Goal: Task Accomplishment & Management: Use online tool/utility

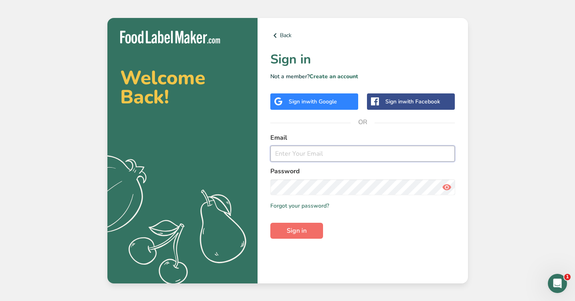
type input "[EMAIL_ADDRESS][DOMAIN_NAME]"
click at [296, 230] on span "Sign in" at bounding box center [297, 231] width 20 height 10
type input "[EMAIL_ADDRESS][DOMAIN_NAME]"
click at [384, 243] on div "Back Sign in Not a member? Create an account Sign in with Google Sign in with F…" at bounding box center [363, 151] width 210 height 266
click at [300, 237] on button "Sign in" at bounding box center [296, 231] width 53 height 16
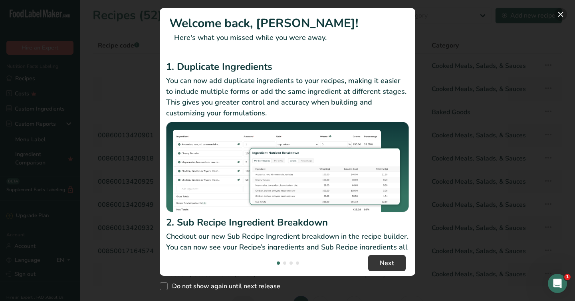
click at [562, 14] on button "New Features" at bounding box center [560, 14] width 13 height 13
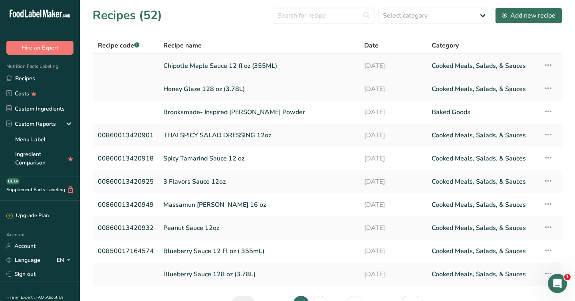
click at [188, 67] on link "Chipotle Maple Sauce 12 fl oz (355ML)" at bounding box center [258, 66] width 191 height 17
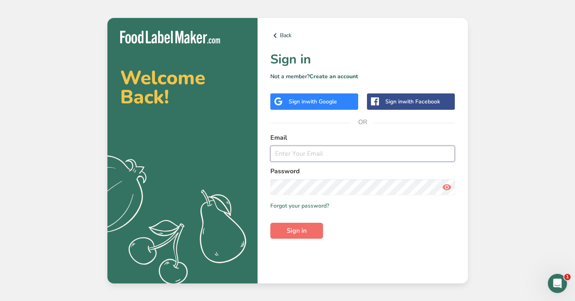
type input "accounting@brooksmadegourmetfoods.com"
click at [288, 232] on span "Sign in" at bounding box center [297, 231] width 20 height 10
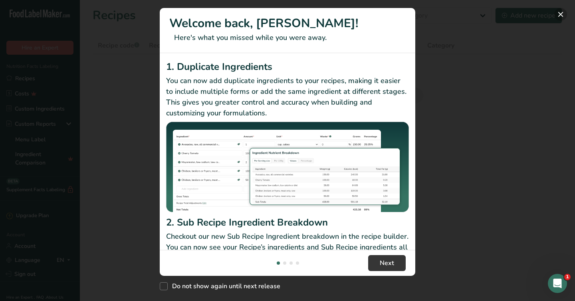
click at [555, 16] on button "New Features" at bounding box center [560, 14] width 13 height 13
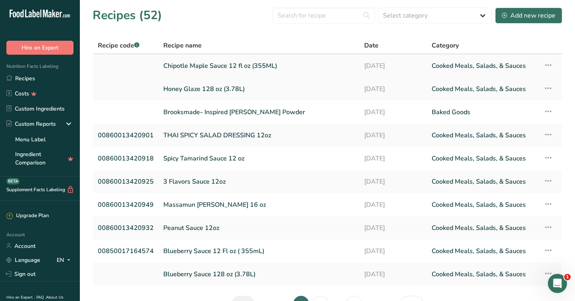
click at [216, 67] on link "Chipotle Maple Sauce 12 fl oz (355ML)" at bounding box center [258, 66] width 191 height 17
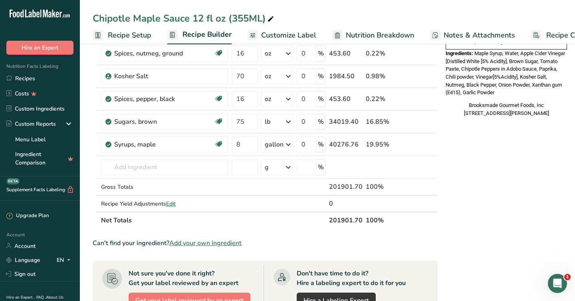
scroll to position [291, 0]
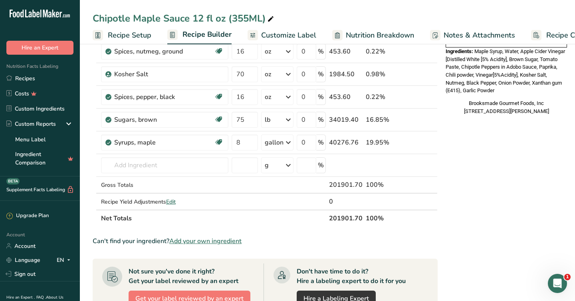
click at [363, 37] on span "Nutrition Breakdown" at bounding box center [380, 35] width 68 height 11
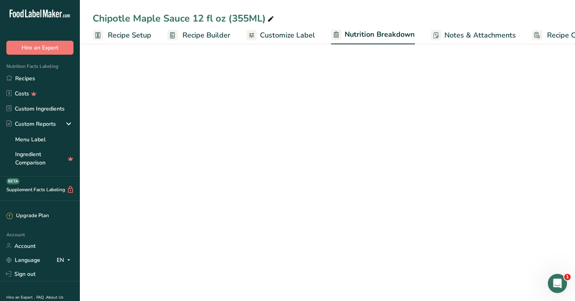
scroll to position [0, 29]
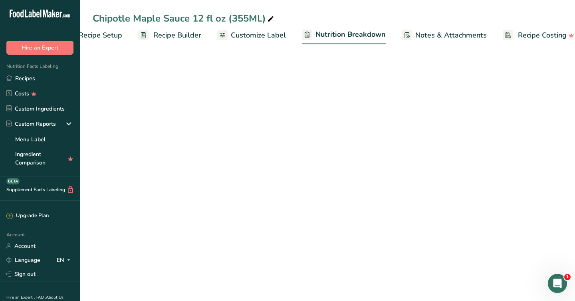
select select "Calories"
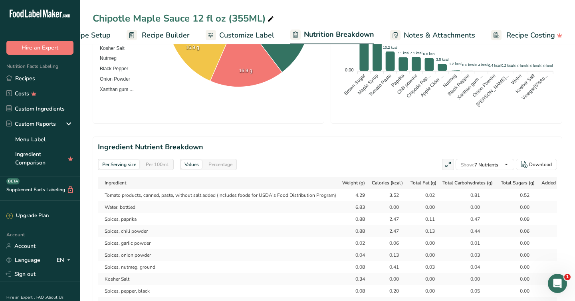
click at [236, 37] on span "Customize Label" at bounding box center [246, 35] width 55 height 11
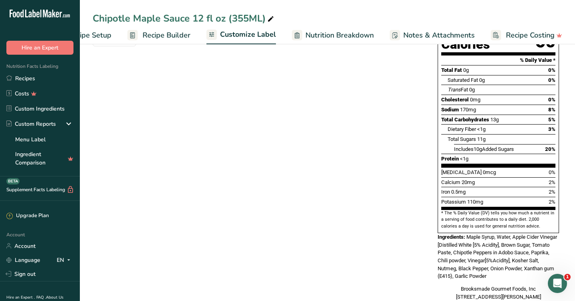
scroll to position [144, 0]
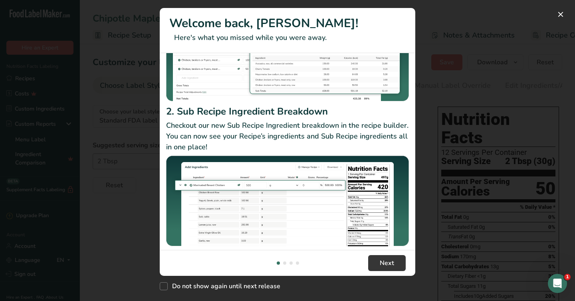
scroll to position [116, 0]
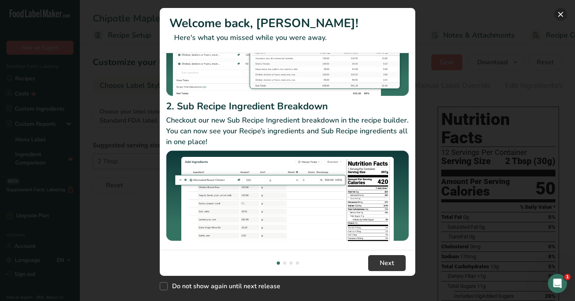
click at [559, 15] on button "New Features" at bounding box center [560, 14] width 13 height 13
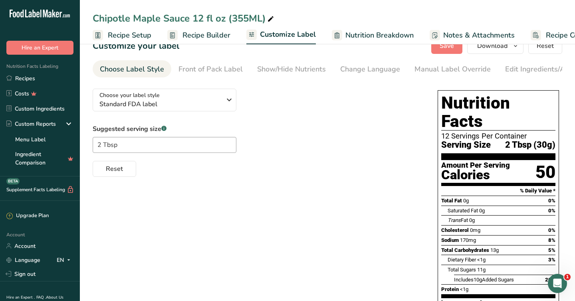
scroll to position [0, 0]
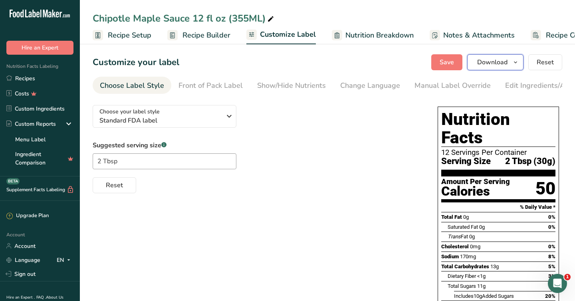
click at [508, 64] on button "Download" at bounding box center [495, 62] width 56 height 16
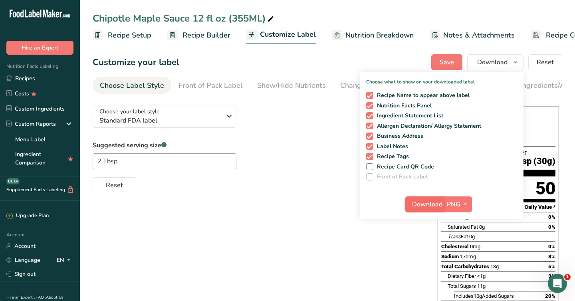
click at [425, 204] on span "Download" at bounding box center [427, 205] width 30 height 10
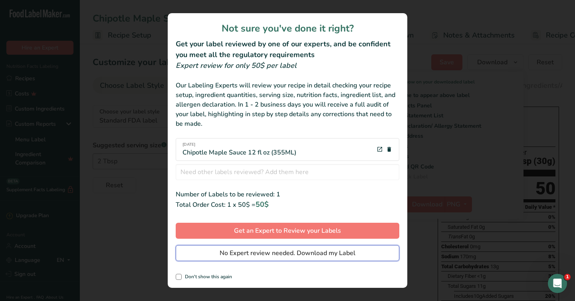
click at [280, 252] on span "No Expert review needed. Download my Label" at bounding box center [288, 253] width 136 height 10
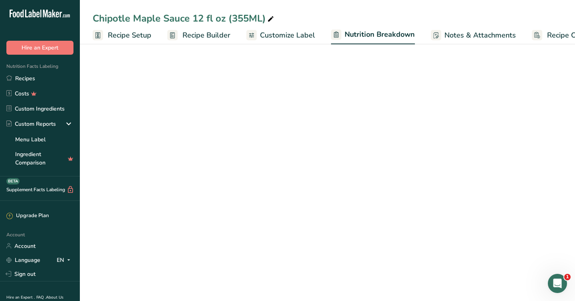
select select "Calories"
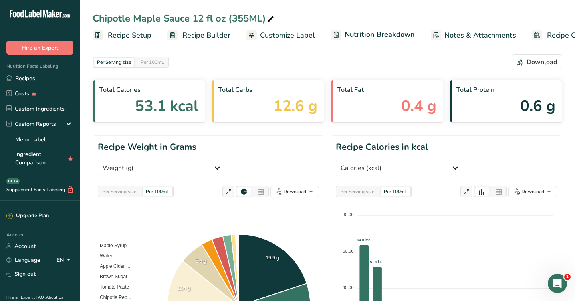
click at [126, 37] on span "Recipe Setup" at bounding box center [130, 35] width 44 height 11
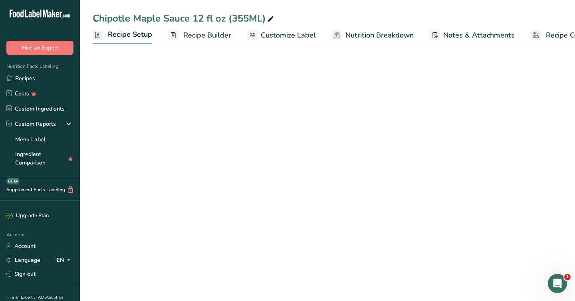
scroll to position [0, 3]
select select "22"
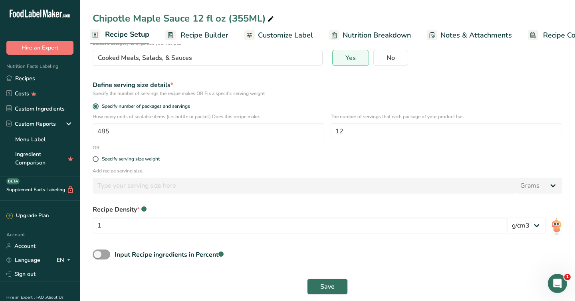
scroll to position [82, 0]
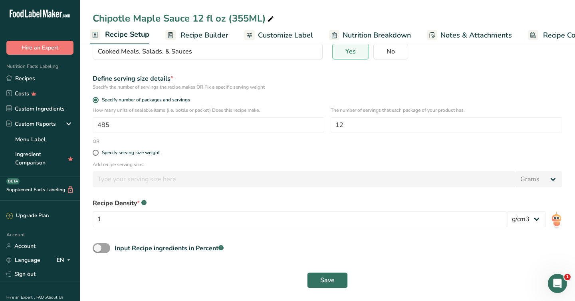
click at [192, 38] on span "Recipe Builder" at bounding box center [204, 35] width 48 height 11
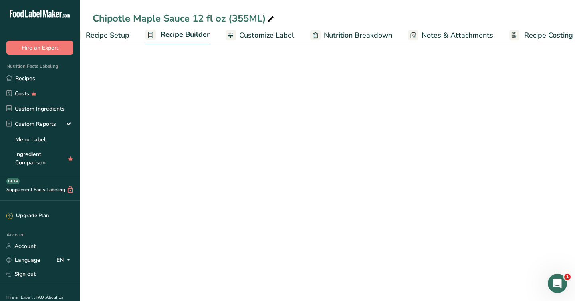
scroll to position [0, 40]
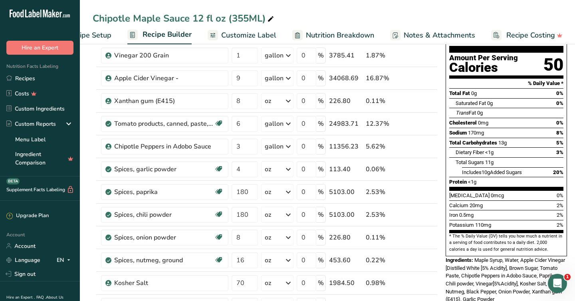
click at [88, 35] on span "Recipe Setup" at bounding box center [90, 35] width 44 height 11
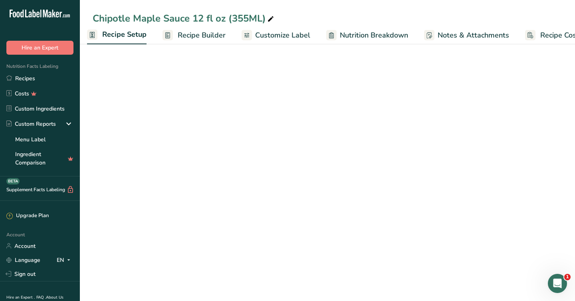
select select "22"
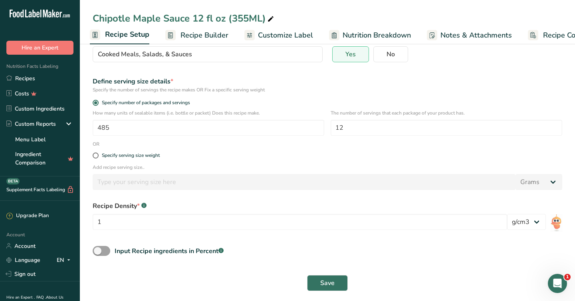
scroll to position [82, 0]
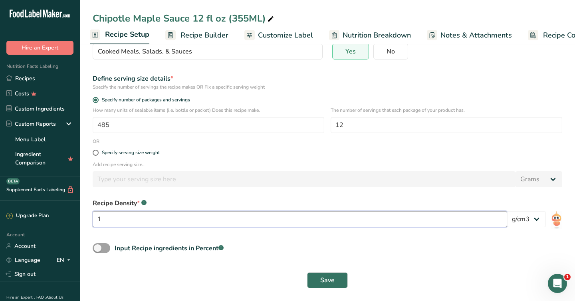
click at [198, 221] on input "1" at bounding box center [300, 219] width 415 height 16
click at [204, 237] on form "Recipe name * Chipotle Maple Sauce 12 fl oz (355ML) Recipe code .a-a{fill:#3473…" at bounding box center [327, 134] width 479 height 317
click at [537, 219] on select "lb/ft3 g/cm3" at bounding box center [526, 219] width 39 height 16
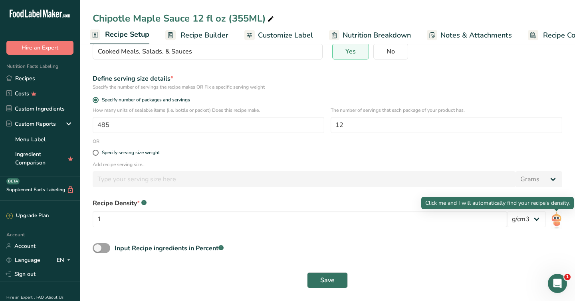
click at [556, 218] on img at bounding box center [557, 220] width 12 height 18
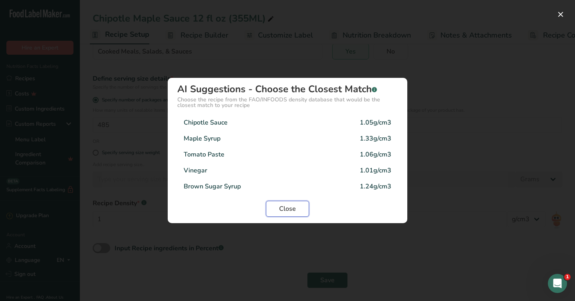
click at [286, 210] on span "Close" at bounding box center [287, 209] width 17 height 10
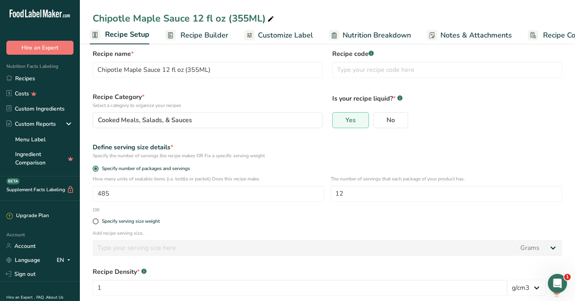
scroll to position [0, 0]
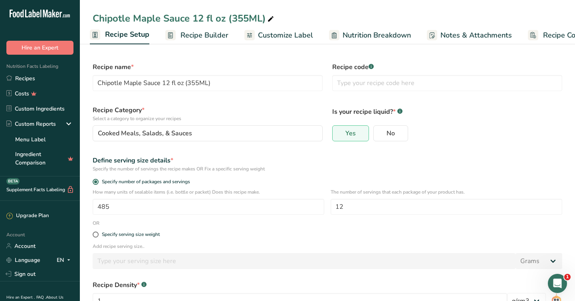
click at [198, 38] on span "Recipe Builder" at bounding box center [204, 35] width 48 height 11
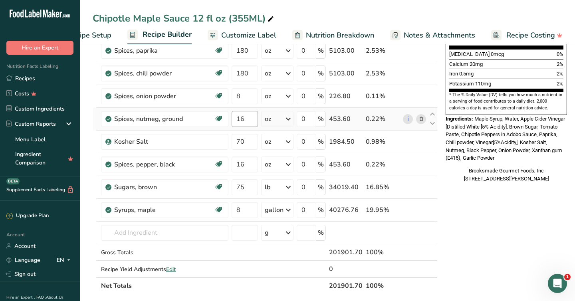
scroll to position [224, 0]
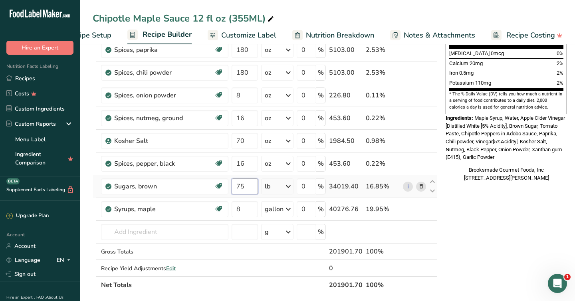
drag, startPoint x: 248, startPoint y: 186, endPoint x: 230, endPoint y: 185, distance: 18.4
click at [230, 185] on td "75" at bounding box center [245, 186] width 30 height 23
type input "6"
click at [457, 204] on div "* This label's values have been manually overridden Nutrition Facts 12 Servings…" at bounding box center [506, 199] width 128 height 739
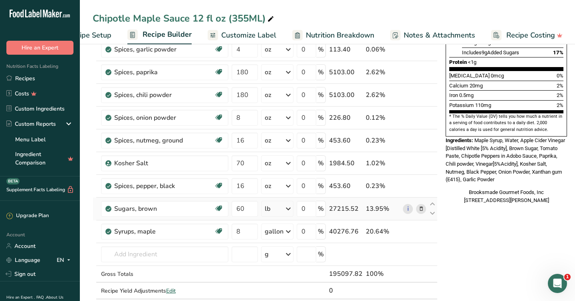
scroll to position [200, 0]
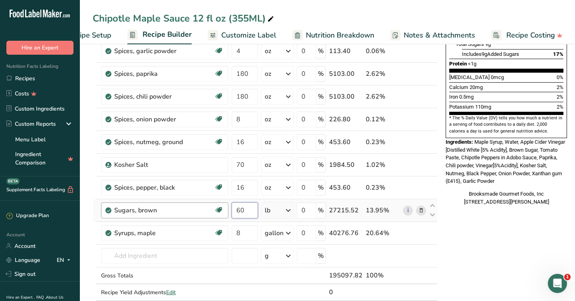
drag, startPoint x: 246, startPoint y: 210, endPoint x: 220, endPoint y: 211, distance: 26.8
click at [220, 211] on tr "Sugars, brown Dairy free Gluten free Vegan Vegetarian Soy free 60 lb Portions 1…" at bounding box center [265, 210] width 344 height 23
type input "50"
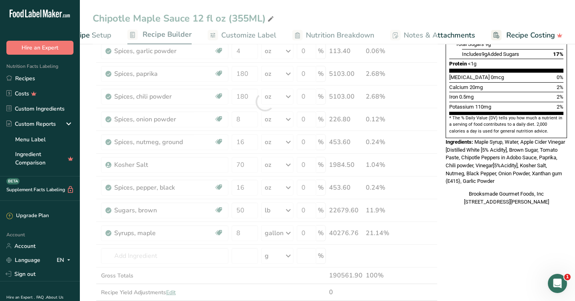
click at [484, 228] on div "* This label's values have been manually overridden Nutrition Facts 12 Servings…" at bounding box center [506, 223] width 128 height 739
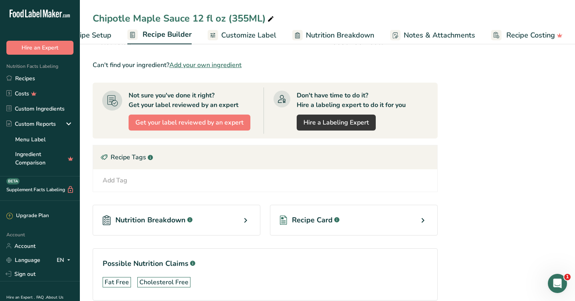
scroll to position [505, 0]
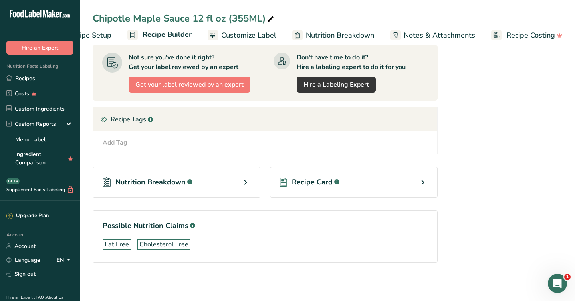
click at [419, 184] on icon at bounding box center [423, 182] width 10 height 14
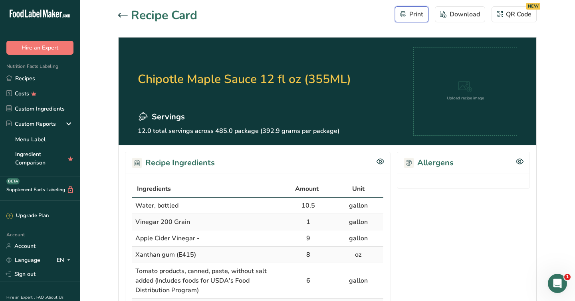
click at [404, 15] on icon "button" at bounding box center [403, 14] width 6 height 6
click at [121, 14] on icon at bounding box center [123, 15] width 10 height 5
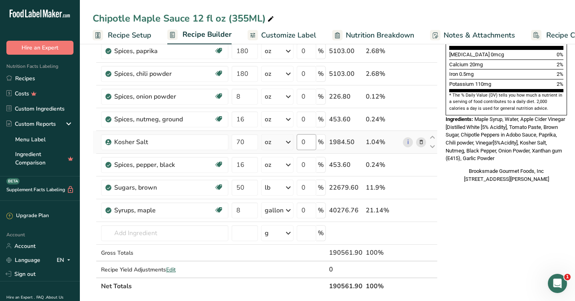
scroll to position [224, 0]
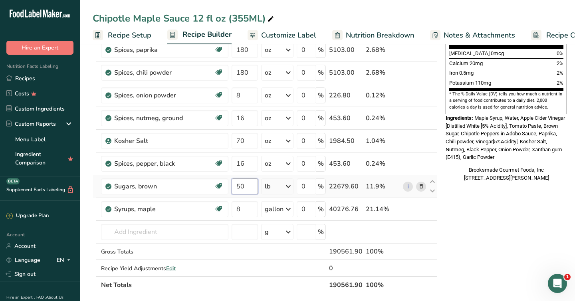
click at [246, 187] on input "50" at bounding box center [245, 186] width 26 height 16
type input "5"
click at [474, 217] on div "* This label's values have been manually overridden Nutrition Facts 12 Servings…" at bounding box center [506, 199] width 128 height 739
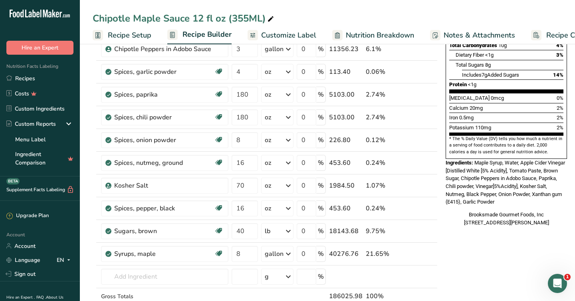
scroll to position [180, 0]
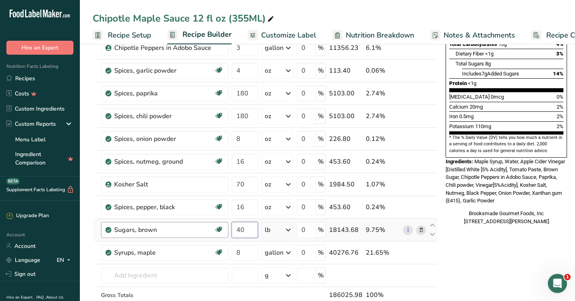
drag, startPoint x: 248, startPoint y: 228, endPoint x: 225, endPoint y: 228, distance: 23.6
click at [225, 228] on tr "Sugars, brown Dairy free Gluten free Vegan Vegetarian Soy free 40 lb Portions 1…" at bounding box center [265, 230] width 344 height 23
type input "10"
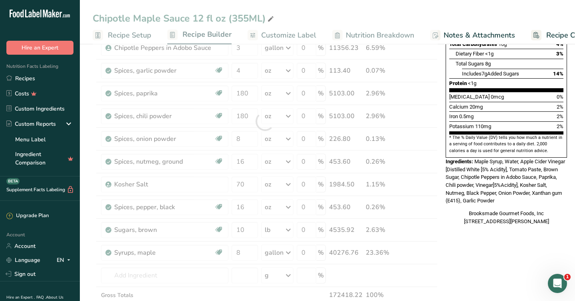
click at [487, 240] on div "* This label's values have been manually overridden Nutrition Facts 12 Servings…" at bounding box center [506, 243] width 128 height 739
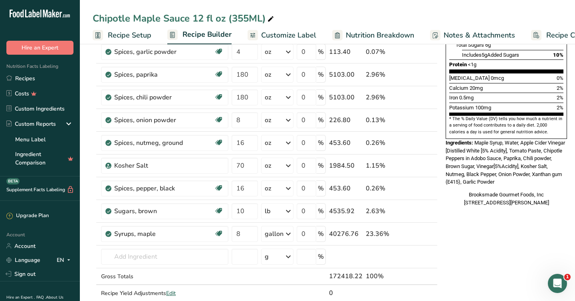
scroll to position [204, 0]
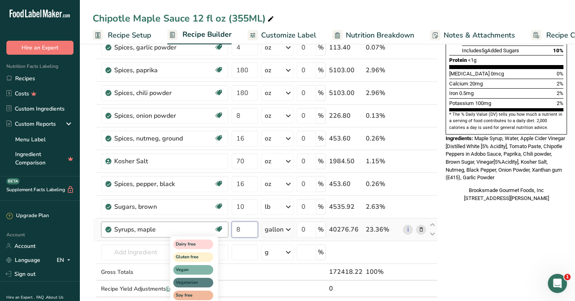
drag, startPoint x: 242, startPoint y: 230, endPoint x: 218, endPoint y: 230, distance: 24.0
click at [218, 230] on tr "Syrups, maple Dairy free Gluten free Vegan Vegetarian Soy free 8 gallon Portion…" at bounding box center [265, 229] width 344 height 23
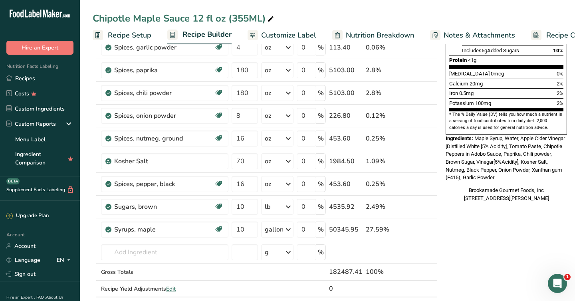
click at [486, 250] on div "* This label's values have been manually overridden Nutrition Facts 12 Servings…" at bounding box center [506, 220] width 128 height 739
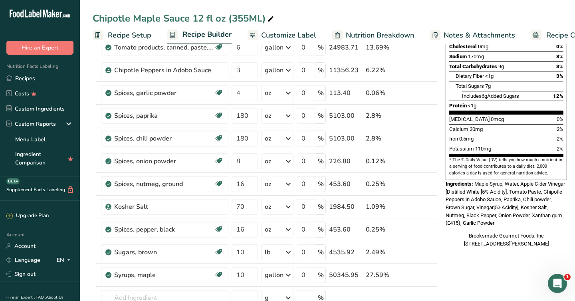
scroll to position [159, 0]
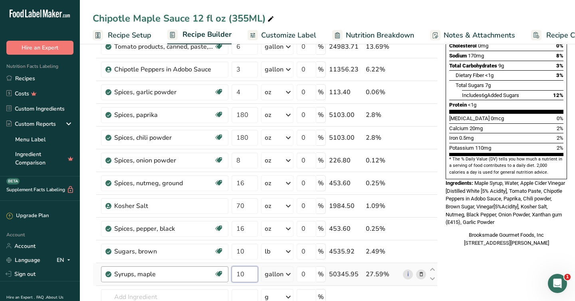
drag, startPoint x: 247, startPoint y: 277, endPoint x: 226, endPoint y: 277, distance: 20.4
click at [227, 277] on tr "Syrups, maple Dairy free Gluten free Vegan Vegetarian Soy free 10 gallon Portio…" at bounding box center [265, 274] width 344 height 23
type input "8"
click at [482, 262] on div "* This label's values have been manually overridden Nutrition Facts 12 Servings…" at bounding box center [506, 264] width 128 height 739
drag, startPoint x: 249, startPoint y: 250, endPoint x: 225, endPoint y: 250, distance: 24.0
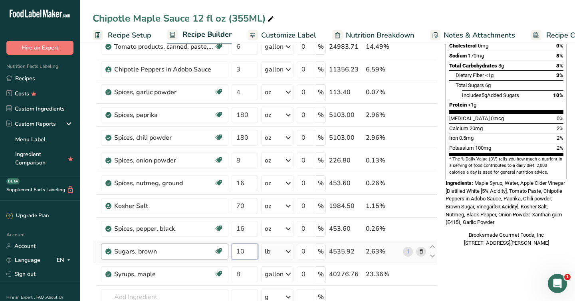
click at [225, 250] on tr "Sugars, brown Dairy free Gluten free Vegan Vegetarian Soy free 10 lb Portions 1…" at bounding box center [265, 251] width 344 height 23
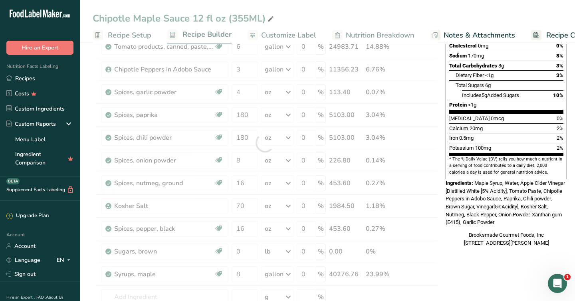
click at [487, 285] on div "* This label's values have been manually overridden Nutrition Facts 12 Servings…" at bounding box center [506, 264] width 128 height 739
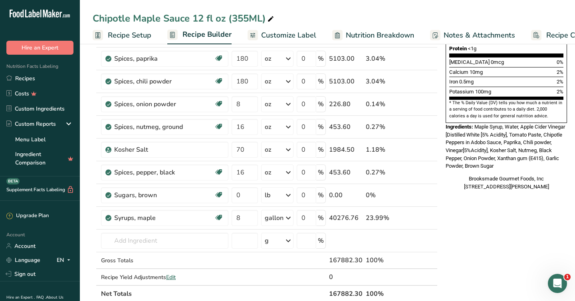
scroll to position [218, 0]
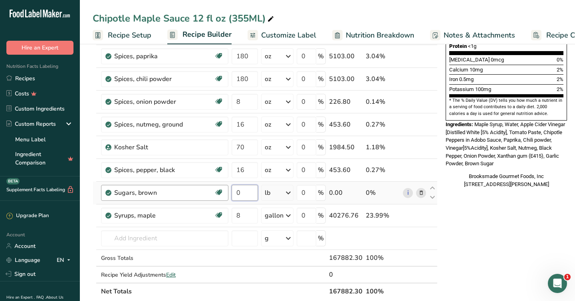
drag, startPoint x: 242, startPoint y: 192, endPoint x: 222, endPoint y: 192, distance: 20.4
click at [224, 192] on tr "Sugars, brown Dairy free Gluten free Vegan Vegetarian Soy free 0 lb Portions 1 …" at bounding box center [265, 193] width 344 height 23
type input "5"
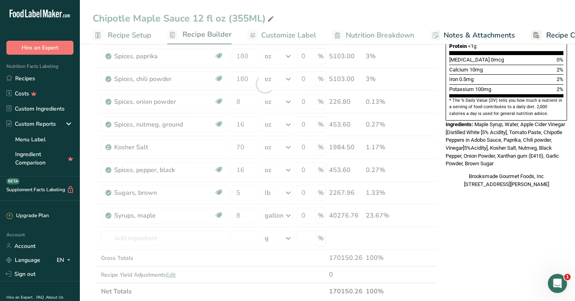
click at [502, 261] on div "* This label's values have been manually overridden Nutrition Facts 12 Servings…" at bounding box center [506, 206] width 128 height 739
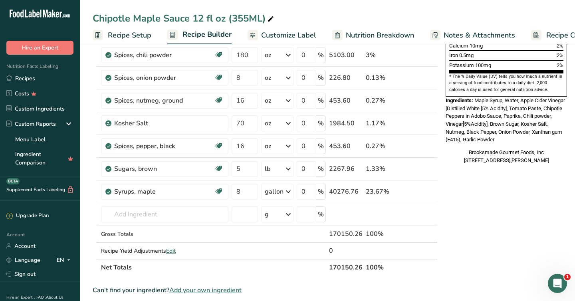
scroll to position [238, 0]
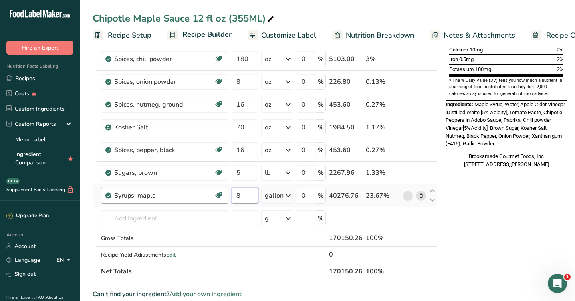
drag, startPoint x: 242, startPoint y: 196, endPoint x: 226, endPoint y: 197, distance: 16.0
click at [226, 197] on tr "Syrups, maple Dairy free Gluten free Vegan Vegetarian Soy free 8 gallon Portion…" at bounding box center [265, 195] width 344 height 23
type input "10"
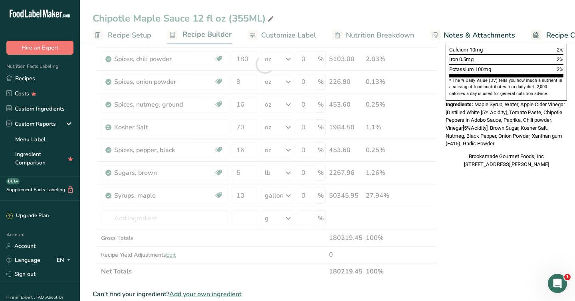
click at [555, 242] on div "* This label's values have been manually overridden Nutrition Facts 12 Servings…" at bounding box center [506, 186] width 128 height 739
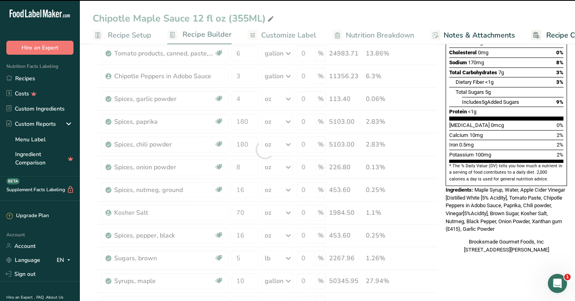
scroll to position [151, 0]
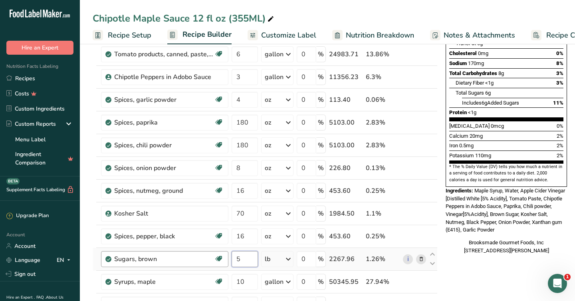
drag, startPoint x: 244, startPoint y: 264, endPoint x: 227, endPoint y: 263, distance: 17.6
click at [227, 263] on tr "Sugars, brown Dairy free Gluten free Vegan Vegetarian Soy free 5 lb Portions 1 …" at bounding box center [265, 259] width 344 height 23
type input "0"
click at [496, 282] on div "* This label's values have been manually overridden Nutrition Facts 12 Servings…" at bounding box center [506, 272] width 128 height 739
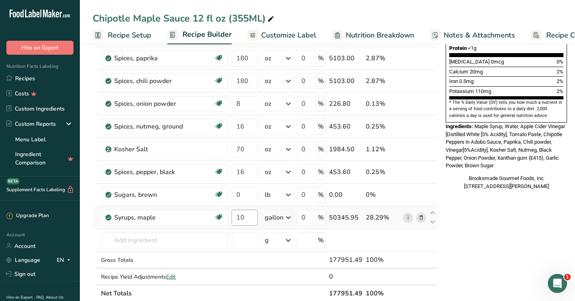
scroll to position [216, 0]
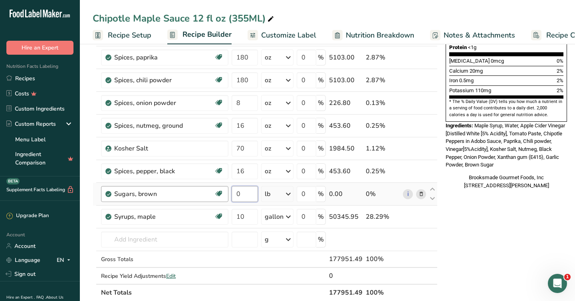
drag, startPoint x: 241, startPoint y: 194, endPoint x: 222, endPoint y: 194, distance: 19.6
click at [222, 195] on tr "Sugars, brown Dairy free Gluten free Vegan Vegetarian Soy free 0 lb Portions 1 …" at bounding box center [265, 194] width 344 height 23
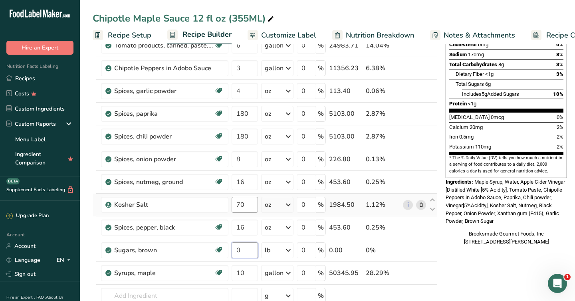
scroll to position [159, 0]
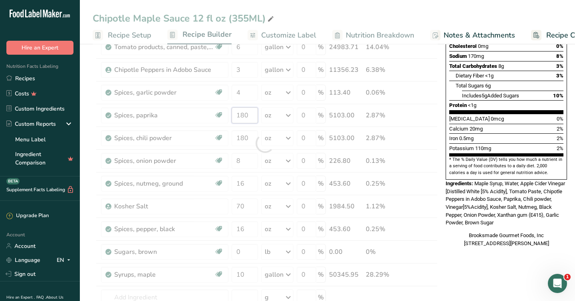
drag, startPoint x: 252, startPoint y: 113, endPoint x: 228, endPoint y: 113, distance: 23.6
click at [228, 113] on div "Ingredient * Amount * Unit * Waste * .a-a{fill:#347362;}.b-a{fill:#fff;} Grams …" at bounding box center [265, 143] width 345 height 431
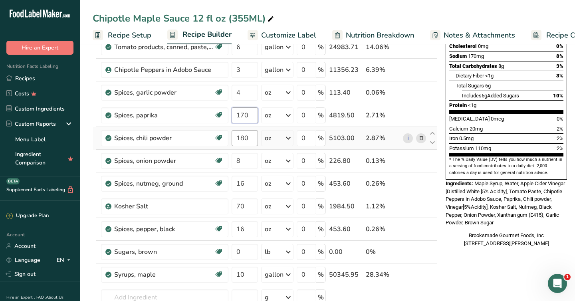
type input "170"
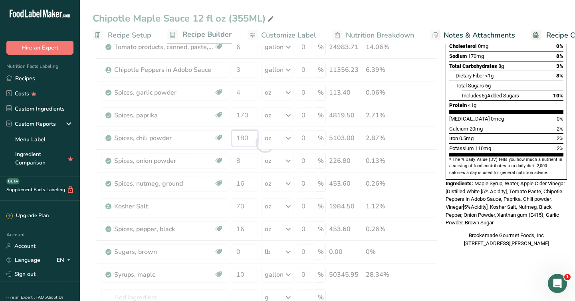
drag, startPoint x: 249, startPoint y: 140, endPoint x: 227, endPoint y: 139, distance: 22.4
click at [227, 139] on div "Ingredient * Amount * Unit * Waste * .a-a{fill:#347362;}.b-a{fill:#fff;} Grams …" at bounding box center [265, 143] width 345 height 431
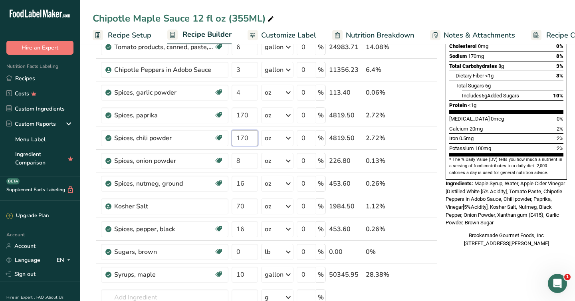
type input "170"
click at [491, 245] on div "Nutrition Facts 12 Servings Per Container Serving Size 2 Tbsp (30g) Amount Per …" at bounding box center [506, 76] width 128 height 347
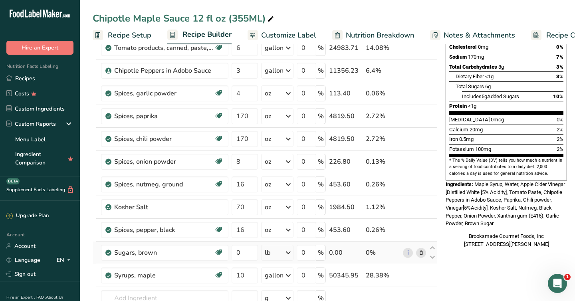
scroll to position [167, 0]
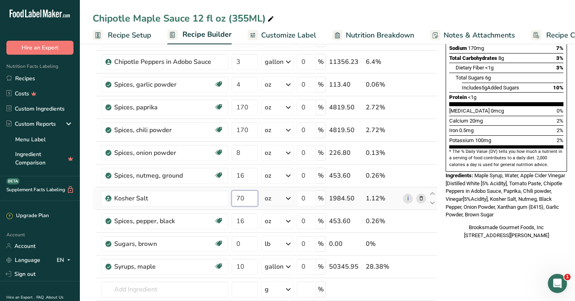
drag, startPoint x: 245, startPoint y: 196, endPoint x: 230, endPoint y: 196, distance: 14.8
click at [230, 196] on td "70" at bounding box center [245, 198] width 30 height 23
type input "60"
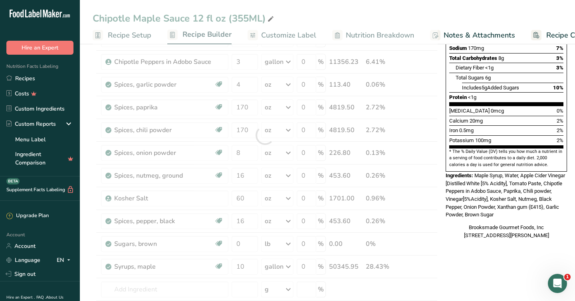
click at [502, 260] on div "* This label's values have been manually overridden Nutrition Facts 12 Servings…" at bounding box center [506, 257] width 128 height 739
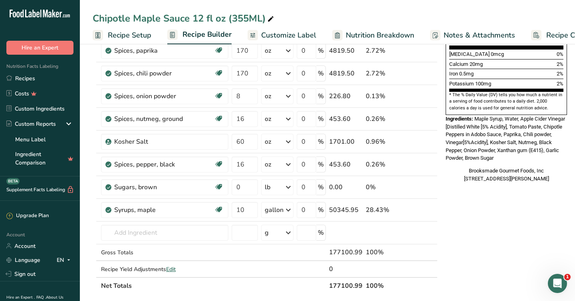
scroll to position [218, 0]
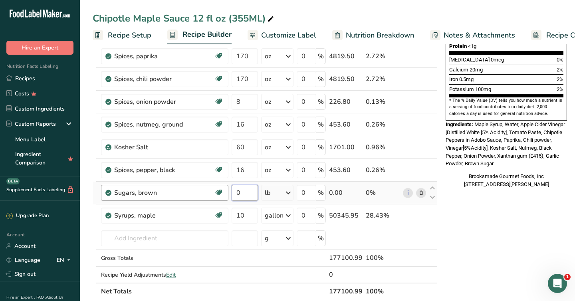
drag, startPoint x: 243, startPoint y: 193, endPoint x: 208, endPoint y: 192, distance: 35.1
click at [208, 192] on tr "Sugars, brown Dairy free Gluten free Vegan Vegetarian Soy free 0 lb Portions 1 …" at bounding box center [265, 193] width 344 height 23
type input "10"
click at [486, 229] on div "* This label's values have been manually overridden Nutrition Facts 12 Servings…" at bounding box center [506, 206] width 128 height 739
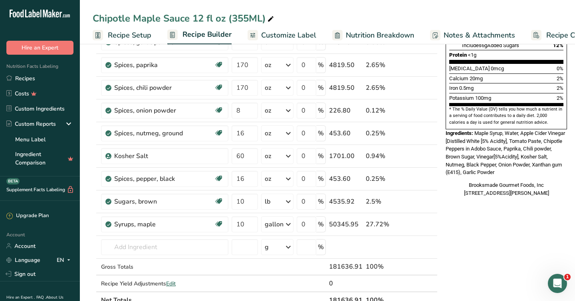
scroll to position [212, 0]
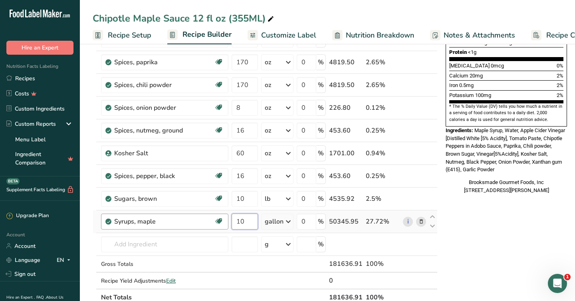
drag, startPoint x: 245, startPoint y: 221, endPoint x: 220, endPoint y: 221, distance: 24.8
click at [220, 221] on tr "Syrups, maple Dairy free Gluten free Vegan Vegetarian Soy free 10 gallon Portio…" at bounding box center [265, 221] width 344 height 23
type input "8"
click at [502, 236] on div "* This label's values have been manually overridden Nutrition Facts 12 Servings…" at bounding box center [506, 212] width 128 height 739
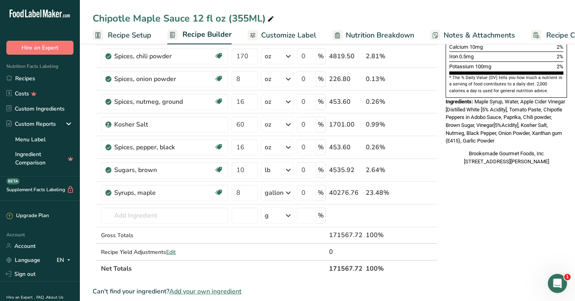
scroll to position [236, 0]
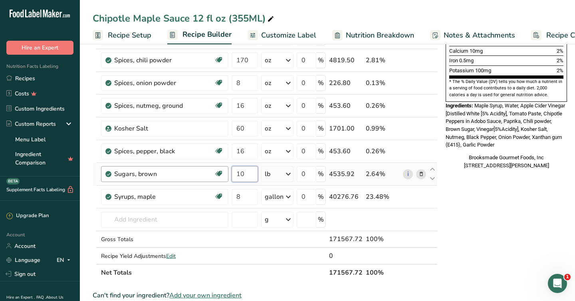
drag, startPoint x: 246, startPoint y: 173, endPoint x: 219, endPoint y: 172, distance: 26.8
click at [219, 172] on tr "Sugars, brown Dairy free Gluten free Vegan Vegetarian Soy free 10 lb Portions 1…" at bounding box center [265, 174] width 344 height 23
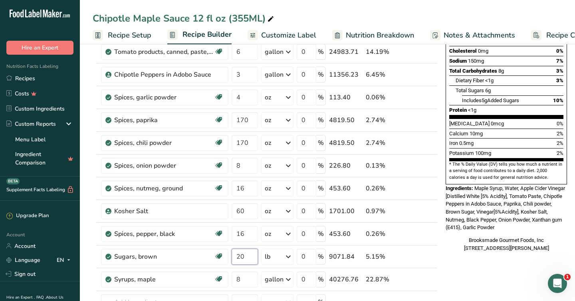
scroll to position [152, 0]
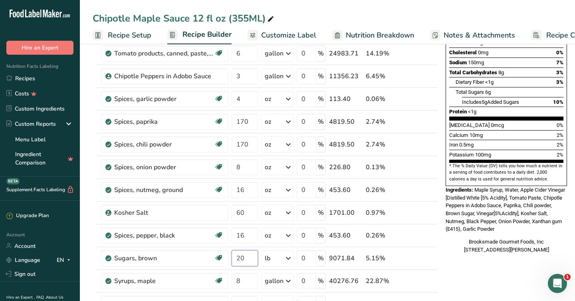
type input "20"
click at [540, 206] on span "Maple Syrup, Water, Apple Cider Vinegar [Distilled White [5% Acidity], Tomato P…" at bounding box center [505, 209] width 119 height 45
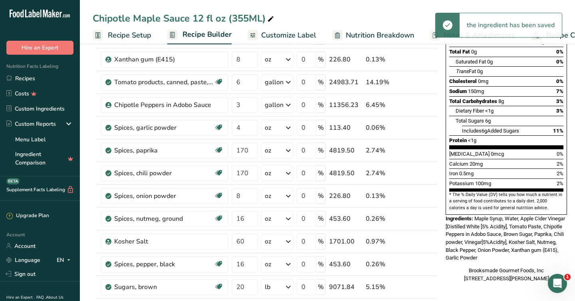
scroll to position [123, 0]
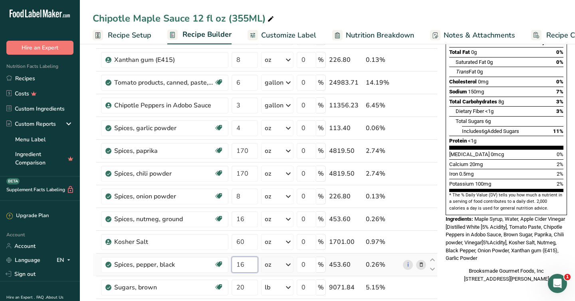
drag, startPoint x: 246, startPoint y: 264, endPoint x: 229, endPoint y: 263, distance: 16.8
click at [230, 263] on tr "Spices, pepper, black Source of Antioxidants Dairy free Gluten free Vegan Veget…" at bounding box center [265, 265] width 344 height 23
click at [492, 229] on span "Maple Syrup, Water, Apple Cider Vinegar [Distilled White [5% Acidity], Tomato P…" at bounding box center [505, 238] width 119 height 45
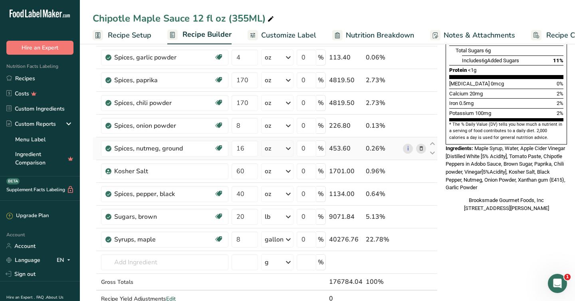
scroll to position [193, 0]
drag, startPoint x: 251, startPoint y: 194, endPoint x: 222, endPoint y: 194, distance: 28.8
click at [222, 194] on tr "Spices, pepper, black Source of Antioxidants Dairy free Gluten free Vegan Veget…" at bounding box center [265, 194] width 344 height 23
type input "16"
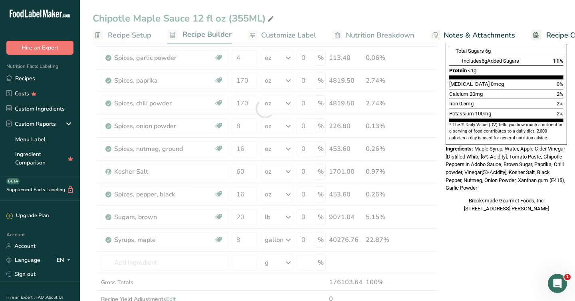
click at [470, 240] on div "* This label's values have been manually overridden Nutrition Facts 12 Servings…" at bounding box center [506, 230] width 128 height 739
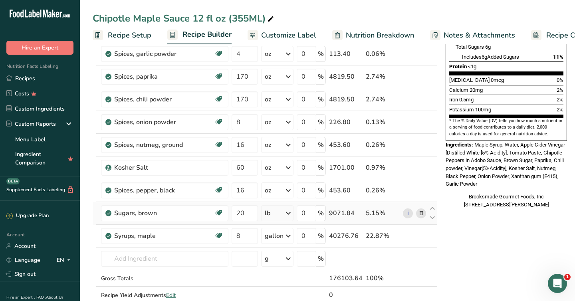
scroll to position [199, 0]
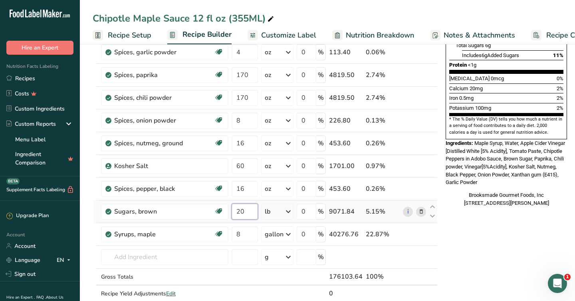
drag, startPoint x: 250, startPoint y: 212, endPoint x: 233, endPoint y: 211, distance: 16.4
click at [233, 211] on input "20" at bounding box center [245, 212] width 26 height 16
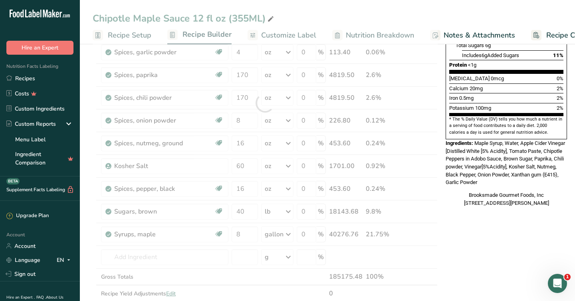
click at [476, 246] on div "* This label's values have been manually overridden Nutrition Facts 12 Servings…" at bounding box center [506, 224] width 128 height 739
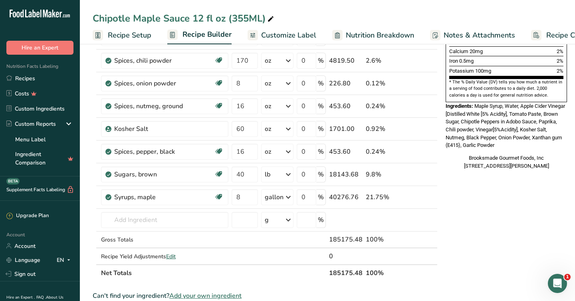
scroll to position [238, 0]
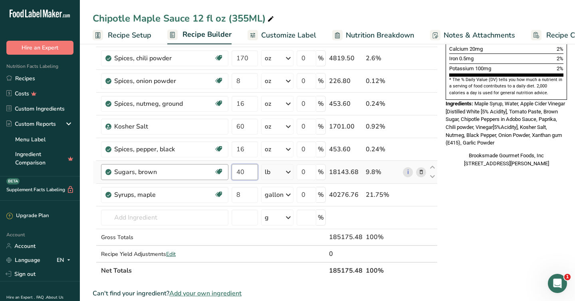
drag, startPoint x: 244, startPoint y: 171, endPoint x: 224, endPoint y: 171, distance: 20.0
click at [224, 171] on tr "Sugars, brown Dairy free Gluten free Vegan Vegetarian Soy free 40 lb Portions 1…" at bounding box center [265, 172] width 344 height 23
type input "20"
click at [236, 196] on div "Ingredient * Amount * Unit * Waste * .a-a{fill:#347362;}.b-a{fill:#fff;} Grams …" at bounding box center [265, 63] width 345 height 431
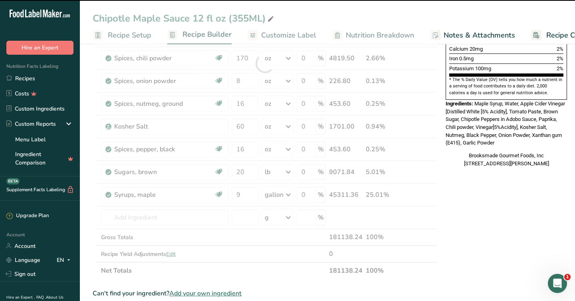
click at [470, 220] on div "* This label's values have been manually overridden Nutrition Facts 12 Servings…" at bounding box center [506, 185] width 128 height 739
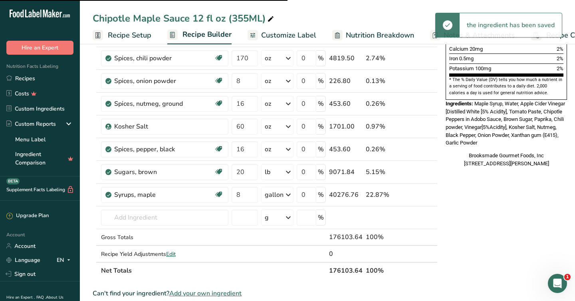
type input "9"
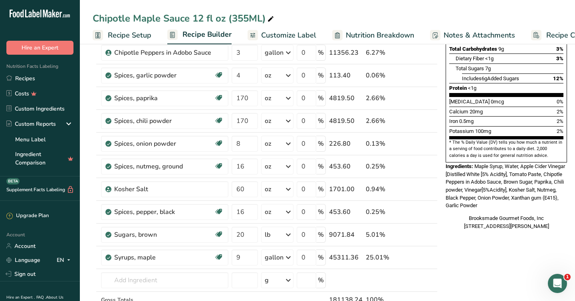
scroll to position [177, 0]
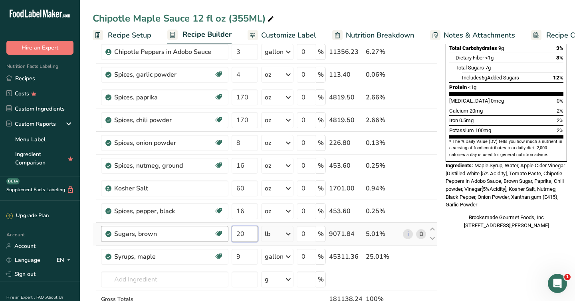
drag, startPoint x: 247, startPoint y: 235, endPoint x: 222, endPoint y: 234, distance: 25.2
click at [222, 234] on tr "Sugars, brown Dairy free Gluten free Vegan Vegetarian Soy free 20 lb Portions 1…" at bounding box center [265, 234] width 344 height 23
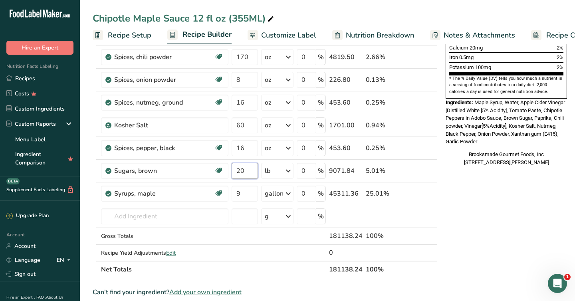
scroll to position [242, 0]
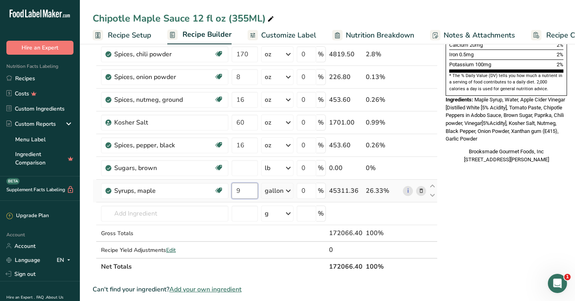
type input "0"
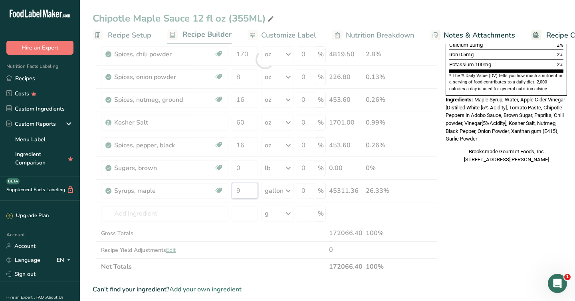
drag, startPoint x: 245, startPoint y: 193, endPoint x: 226, endPoint y: 193, distance: 19.2
click at [226, 193] on div "Ingredient * Amount * Unit * Waste * .a-a{fill:#347362;}.b-a{fill:#fff;} Grams …" at bounding box center [265, 59] width 345 height 431
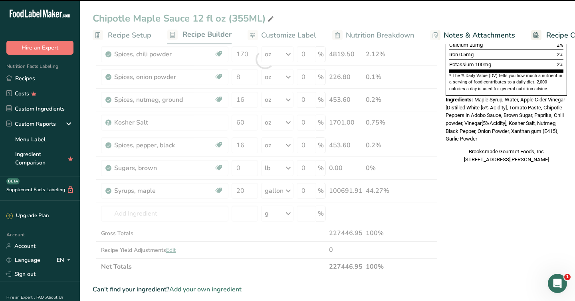
click at [467, 204] on div "* This label's values have been manually overridden Nutrition Facts 12 Servings…" at bounding box center [506, 181] width 128 height 739
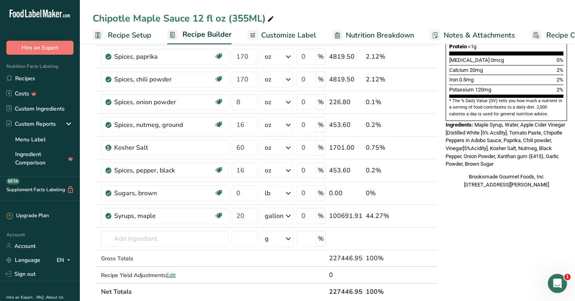
scroll to position [229, 0]
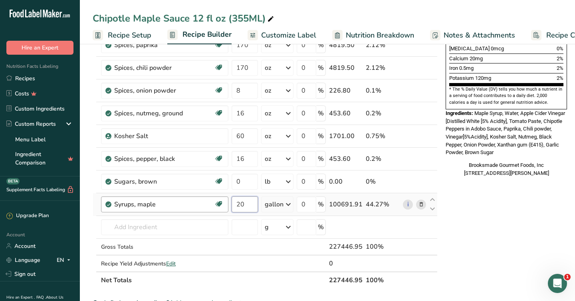
drag, startPoint x: 246, startPoint y: 205, endPoint x: 226, endPoint y: 205, distance: 20.4
click at [226, 205] on tr "Syrups, maple Dairy free Gluten free Vegan Vegetarian Soy free 20 gallon Portio…" at bounding box center [265, 204] width 344 height 23
type input "0"
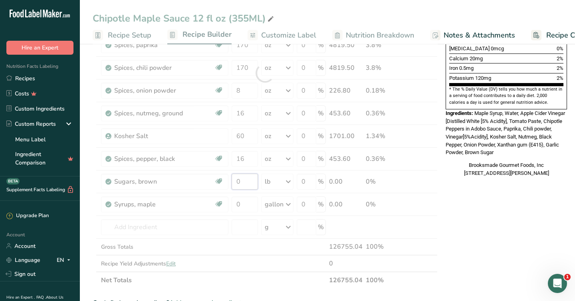
drag, startPoint x: 244, startPoint y: 178, endPoint x: 222, endPoint y: 178, distance: 22.4
click at [222, 178] on div "Ingredient * Amount * Unit * Waste * .a-a{fill:#347362;}.b-a{fill:#fff;} Grams …" at bounding box center [265, 72] width 345 height 431
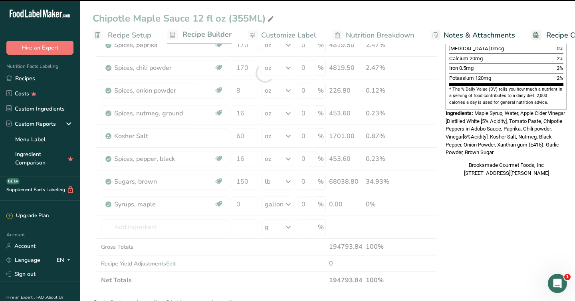
click at [483, 192] on div "* This label's values have been manually overridden Nutrition Facts 12 Servings…" at bounding box center [506, 194] width 128 height 739
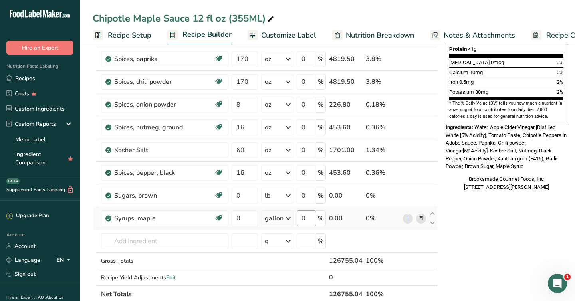
scroll to position [215, 0]
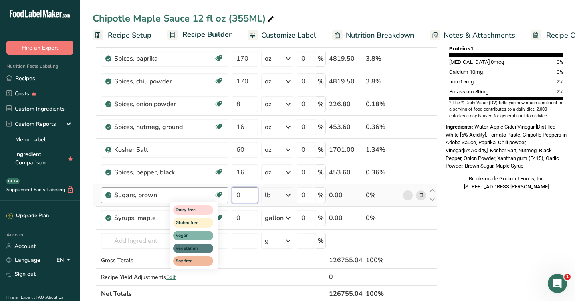
drag, startPoint x: 248, startPoint y: 196, endPoint x: 216, endPoint y: 196, distance: 32.7
click at [216, 196] on tr "Sugars, brown Dairy free Gluten free Vegan Vegetarian Soy free 0 lb Portions 1 …" at bounding box center [265, 195] width 344 height 23
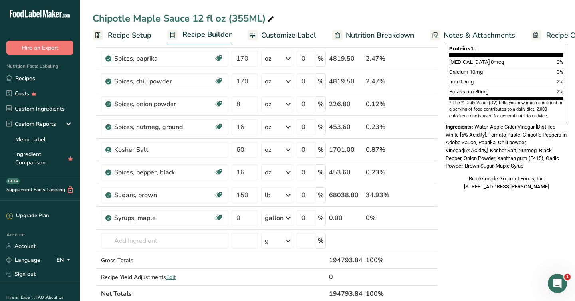
click at [506, 228] on div "* This label's values have been manually overridden Nutrition Facts 12 Servings…" at bounding box center [506, 208] width 128 height 739
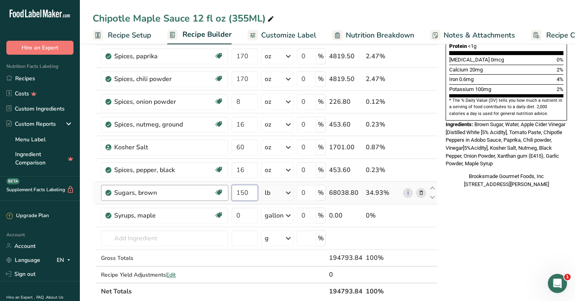
drag, startPoint x: 252, startPoint y: 192, endPoint x: 226, endPoint y: 193, distance: 25.6
click at [226, 193] on tr "Sugars, brown Dairy free Gluten free Vegan Vegetarian Soy free 150 lb Portions …" at bounding box center [265, 193] width 344 height 23
type input "50"
click at [519, 220] on div "* This label's values have been manually overridden Nutrition Facts 12 Servings…" at bounding box center [506, 206] width 128 height 739
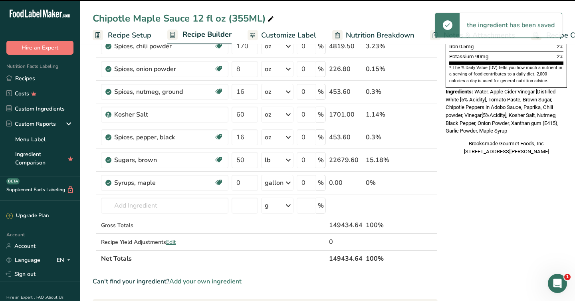
scroll to position [266, 0]
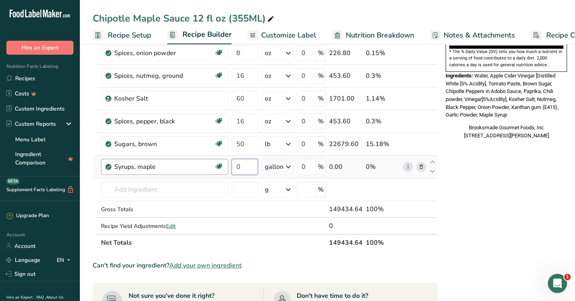
drag, startPoint x: 248, startPoint y: 167, endPoint x: 216, endPoint y: 167, distance: 31.9
click at [219, 167] on tr "Syrups, maple Dairy free Gluten free Vegan Vegetarian Soy free 0 gallon Portion…" at bounding box center [265, 167] width 344 height 23
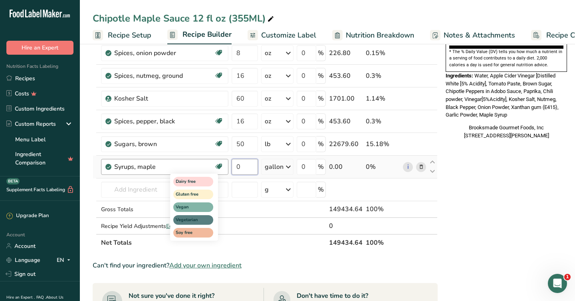
type input "8"
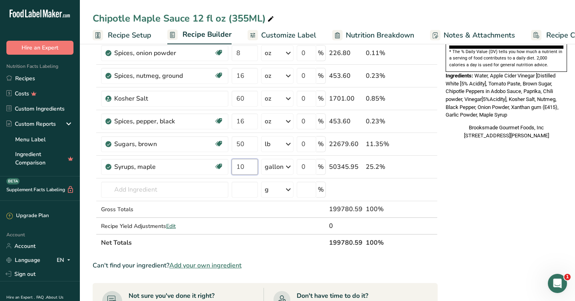
type input "10"
click at [468, 193] on div "* This label's values have been manually overridden Nutrition Facts 12 Servings…" at bounding box center [506, 157] width 128 height 739
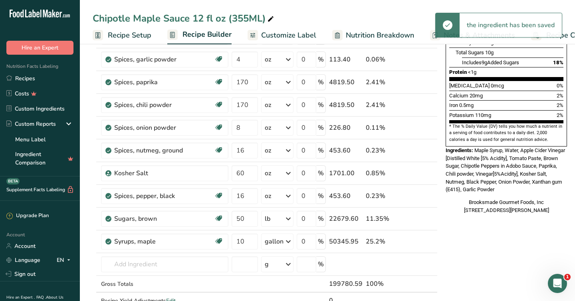
scroll to position [196, 0]
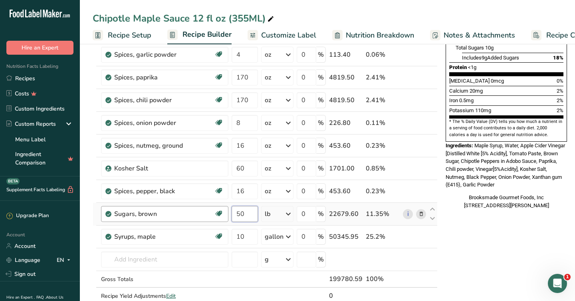
drag, startPoint x: 246, startPoint y: 215, endPoint x: 221, endPoint y: 210, distance: 25.1
click at [221, 210] on tr "Sugars, brown Dairy free Gluten free Vegan Vegetarian Soy free 50 lb Portions 1…" at bounding box center [265, 214] width 344 height 23
click at [508, 252] on div "* This label's values have been manually overridden Nutrition Facts 12 Servings…" at bounding box center [506, 227] width 128 height 739
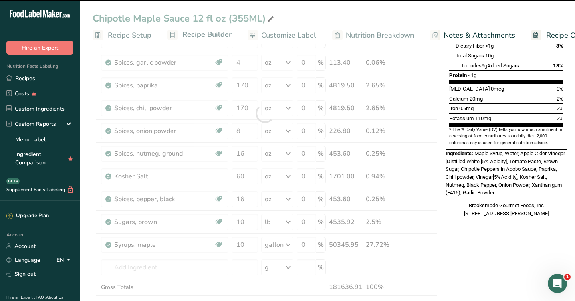
scroll to position [186, 0]
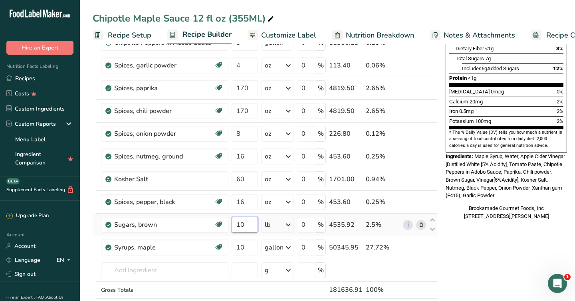
drag, startPoint x: 246, startPoint y: 226, endPoint x: 232, endPoint y: 226, distance: 14.8
click at [232, 226] on input "10" at bounding box center [245, 225] width 26 height 16
type input "0"
click at [472, 247] on div "* This label's values have been manually overridden Nutrition Facts 12 Servings…" at bounding box center [506, 238] width 128 height 739
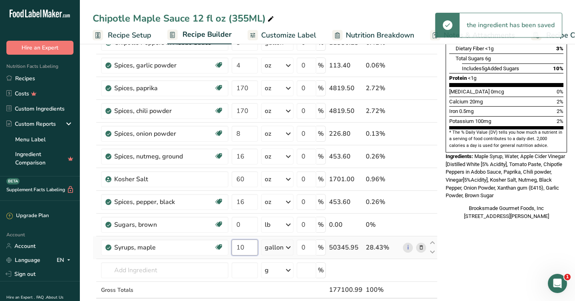
drag, startPoint x: 247, startPoint y: 251, endPoint x: 229, endPoint y: 246, distance: 18.9
click at [229, 246] on tr "Syrups, maple Dairy free Gluten free Vegan Vegetarian Soy free 10 gallon Portio…" at bounding box center [265, 247] width 344 height 23
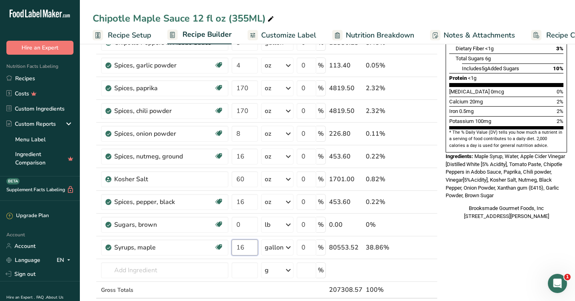
type input "16"
click at [464, 254] on div "* This label's values have been manually overridden Nutrition Facts 12 Servings…" at bounding box center [506, 238] width 128 height 739
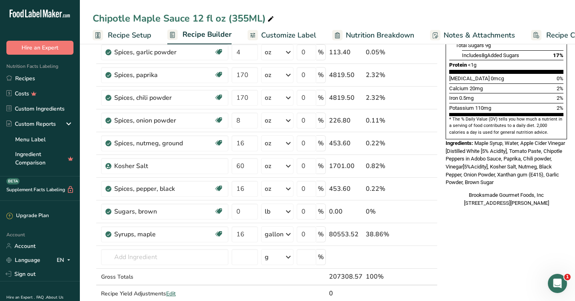
scroll to position [199, 0]
drag, startPoint x: 246, startPoint y: 210, endPoint x: 226, endPoint y: 206, distance: 20.8
click at [226, 206] on tr "Sugars, brown Dairy free Gluten free Vegan Vegetarian Soy free 0 lb Portions 1 …" at bounding box center [265, 211] width 344 height 23
type input "5"
type input "0"
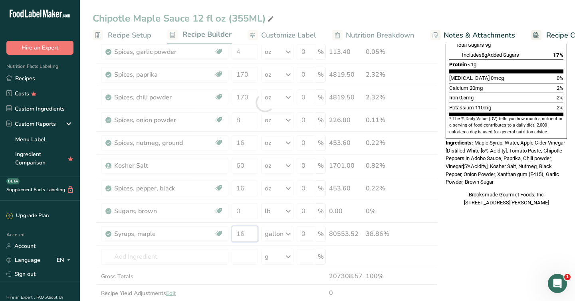
drag, startPoint x: 246, startPoint y: 233, endPoint x: 226, endPoint y: 232, distance: 20.0
click at [226, 232] on div "Ingredient * Amount * Unit * Waste * .a-a{fill:#347362;}.b-a{fill:#fff;} Grams …" at bounding box center [265, 102] width 345 height 431
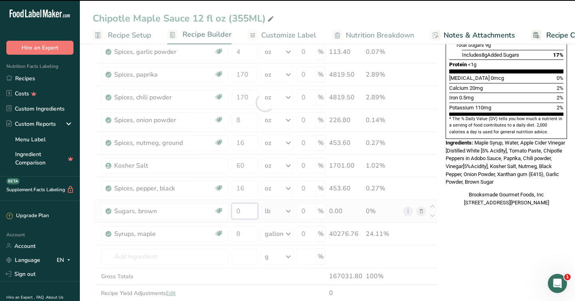
click at [243, 208] on div "Ingredient * Amount * Unit * Waste * .a-a{fill:#347362;}.b-a{fill:#fff;} Grams …" at bounding box center [265, 102] width 345 height 431
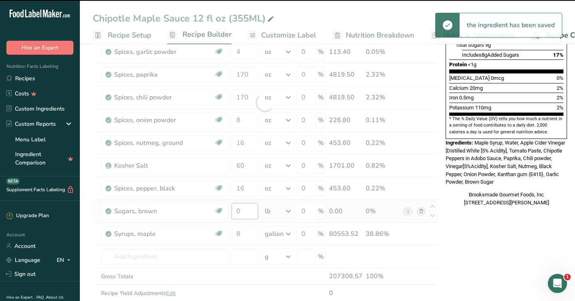
type input "16"
drag, startPoint x: 243, startPoint y: 208, endPoint x: 233, endPoint y: 208, distance: 10.0
click at [233, 208] on div at bounding box center [265, 102] width 345 height 431
click at [240, 212] on div at bounding box center [265, 102] width 345 height 431
click at [244, 213] on input "0" at bounding box center [245, 211] width 26 height 16
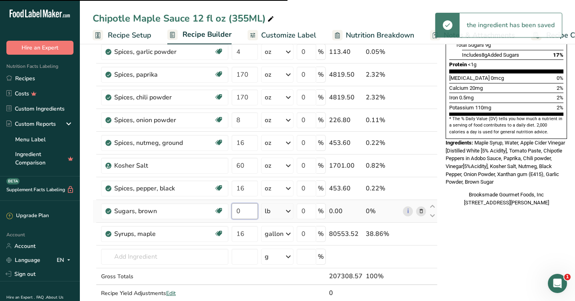
click at [244, 213] on input "0" at bounding box center [245, 211] width 26 height 16
click at [493, 264] on div "* This label's values have been manually overridden Nutrition Facts 12 Servings…" at bounding box center [506, 224] width 128 height 739
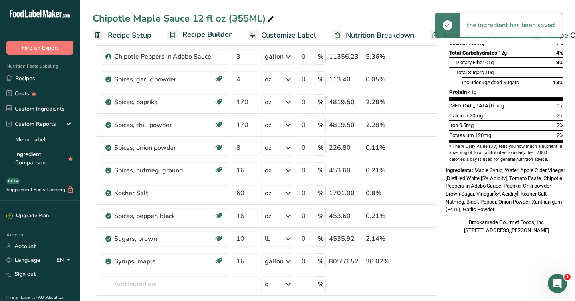
scroll to position [185, 0]
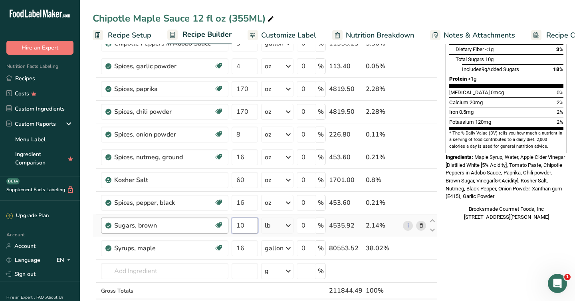
drag, startPoint x: 248, startPoint y: 224, endPoint x: 228, endPoint y: 224, distance: 20.4
click at [228, 224] on tr "Sugars, brown Dairy free Gluten free Vegan Vegetarian Soy free 10 lb Portions 1…" at bounding box center [265, 225] width 344 height 23
type input "70"
click at [454, 257] on div "* This label's values have been manually overridden Nutrition Facts 12 Servings…" at bounding box center [506, 238] width 128 height 739
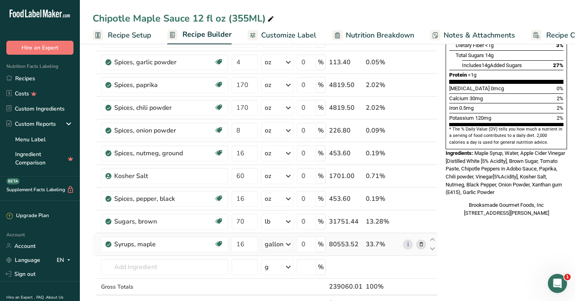
scroll to position [195, 0]
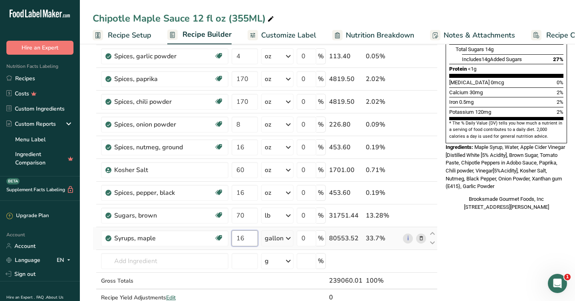
drag, startPoint x: 247, startPoint y: 238, endPoint x: 228, endPoint y: 236, distance: 18.4
click at [228, 236] on tr "Syrups, maple Dairy free Gluten free Vegan Vegetarian Soy free 16 gallon Portio…" at bounding box center [265, 238] width 344 height 23
click at [472, 242] on div "* This label's values have been manually overridden Nutrition Facts 12 Servings…" at bounding box center [506, 228] width 128 height 739
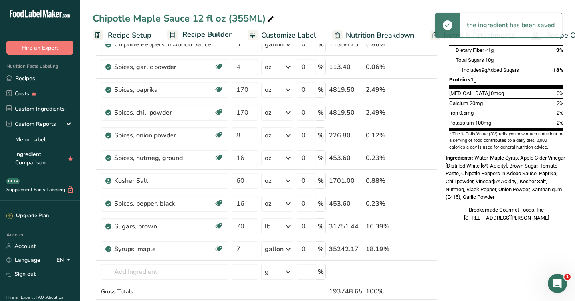
scroll to position [186, 0]
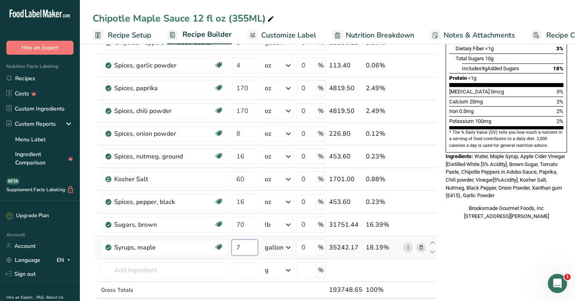
drag, startPoint x: 244, startPoint y: 248, endPoint x: 230, endPoint y: 247, distance: 14.0
click at [230, 247] on td "7" at bounding box center [245, 247] width 30 height 23
type input "0"
click at [498, 260] on div "* This label's values have been manually overridden Nutrition Facts 12 Servings…" at bounding box center [506, 238] width 128 height 739
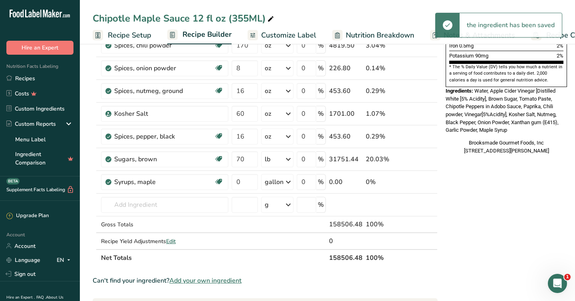
scroll to position [244, 0]
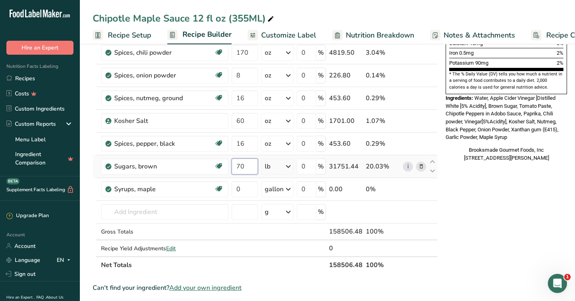
drag, startPoint x: 245, startPoint y: 166, endPoint x: 230, endPoint y: 166, distance: 14.8
click at [230, 166] on td "70" at bounding box center [245, 166] width 30 height 23
type input "0"
click at [485, 199] on div "* This label's values have been manually overridden Nutrition Facts 12 Servings…" at bounding box center [506, 179] width 128 height 739
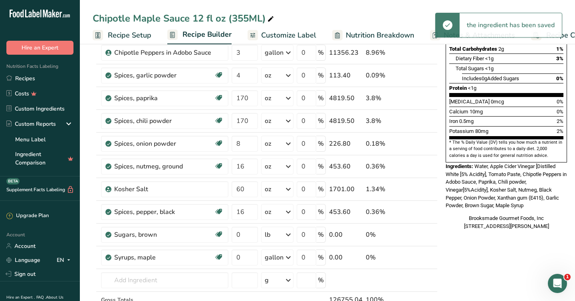
scroll to position [178, 0]
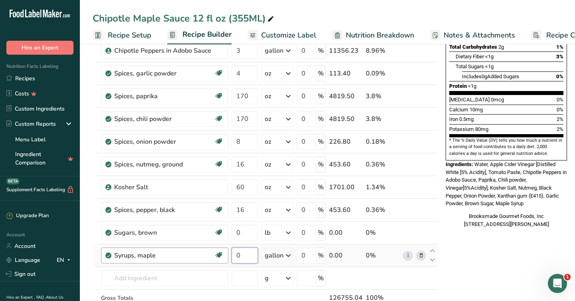
drag, startPoint x: 241, startPoint y: 256, endPoint x: 218, endPoint y: 255, distance: 22.8
click at [218, 255] on tr "Syrups, maple Dairy free Gluten free Vegan Vegetarian Soy free 0 gallon Portion…" at bounding box center [265, 255] width 344 height 23
type input "8"
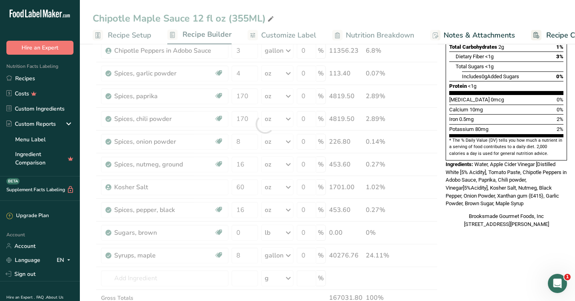
click at [492, 260] on div "* This label's values have been manually overridden Nutrition Facts 12 Servings…" at bounding box center [506, 246] width 128 height 739
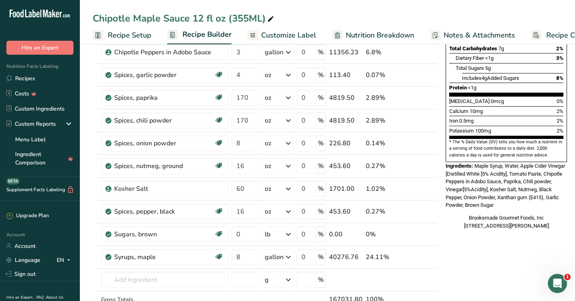
scroll to position [217, 0]
